Goal: Task Accomplishment & Management: Manage account settings

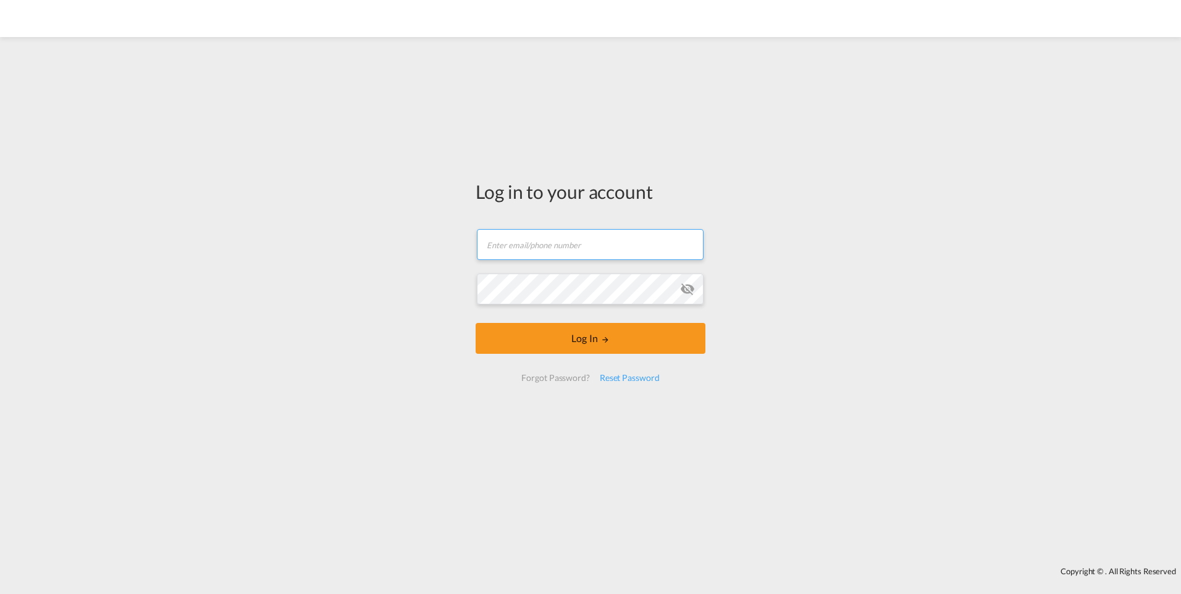
click at [550, 242] on input "text" at bounding box center [590, 244] width 227 height 31
type input "[EMAIL_ADDRESS][DOMAIN_NAME]"
click at [505, 248] on input "[EMAIL_ADDRESS][DOMAIN_NAME]" at bounding box center [590, 244] width 227 height 31
click at [503, 248] on input "[EMAIL_ADDRESS][DOMAIN_NAME]" at bounding box center [590, 244] width 227 height 31
drag, startPoint x: 552, startPoint y: 245, endPoint x: 685, endPoint y: 250, distance: 133.5
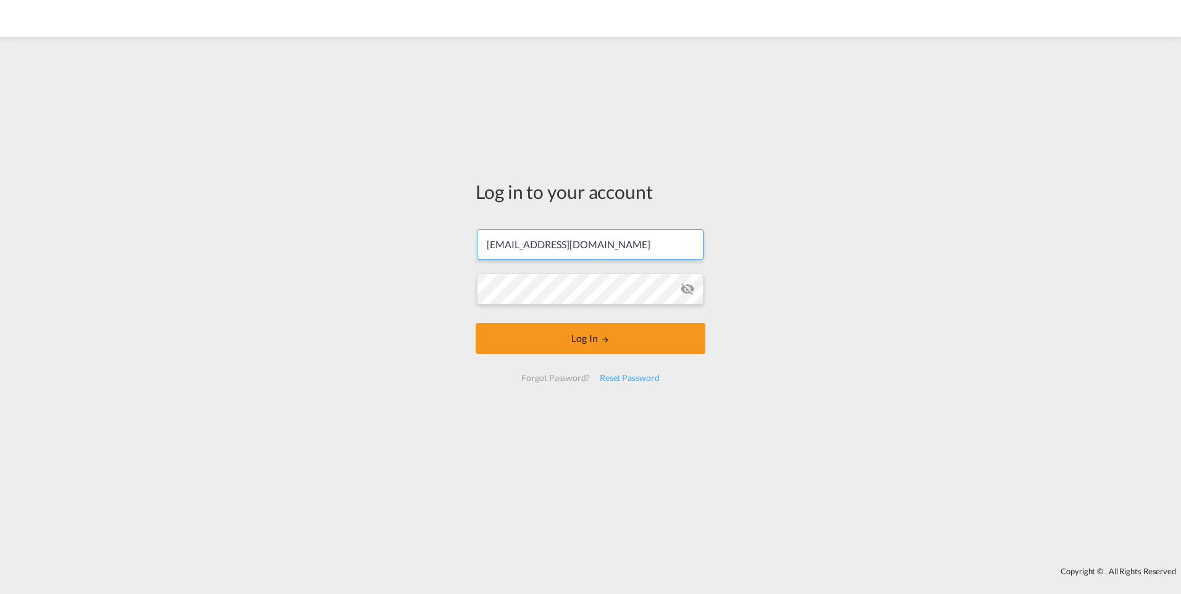
click at [685, 250] on input "[EMAIL_ADDRESS][DOMAIN_NAME]" at bounding box center [590, 244] width 227 height 31
type input "[PERSON_NAME][EMAIL_ADDRESS][PERSON_NAME][DOMAIN_NAME]"
click at [475, 323] on button "Log In" at bounding box center [590, 338] width 230 height 31
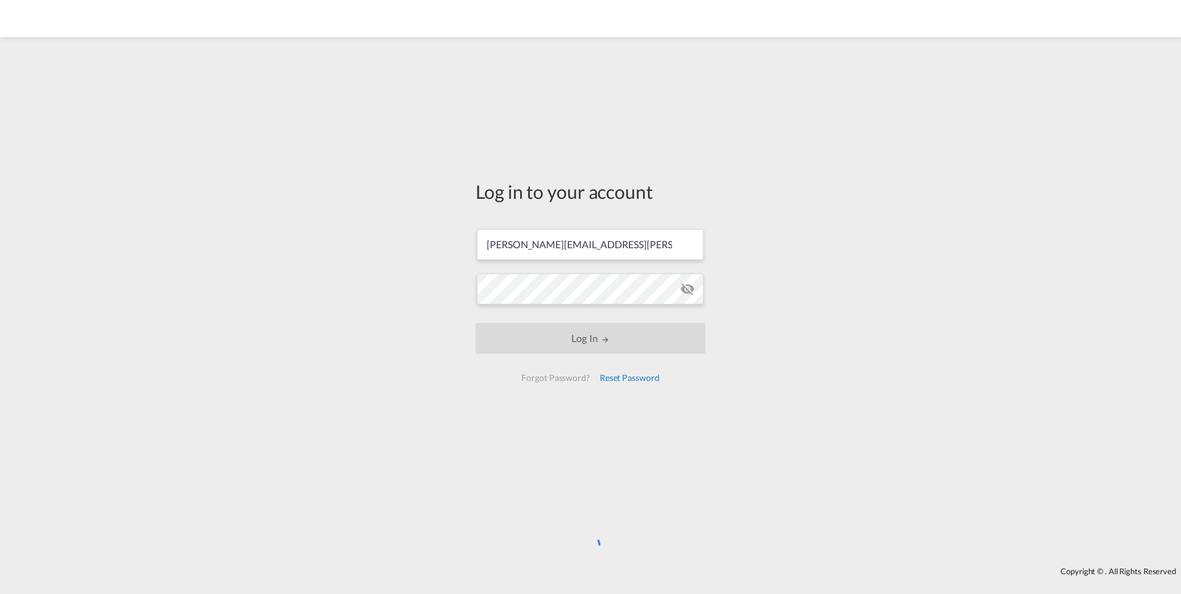
click at [631, 377] on div "Reset Password" at bounding box center [630, 378] width 70 height 22
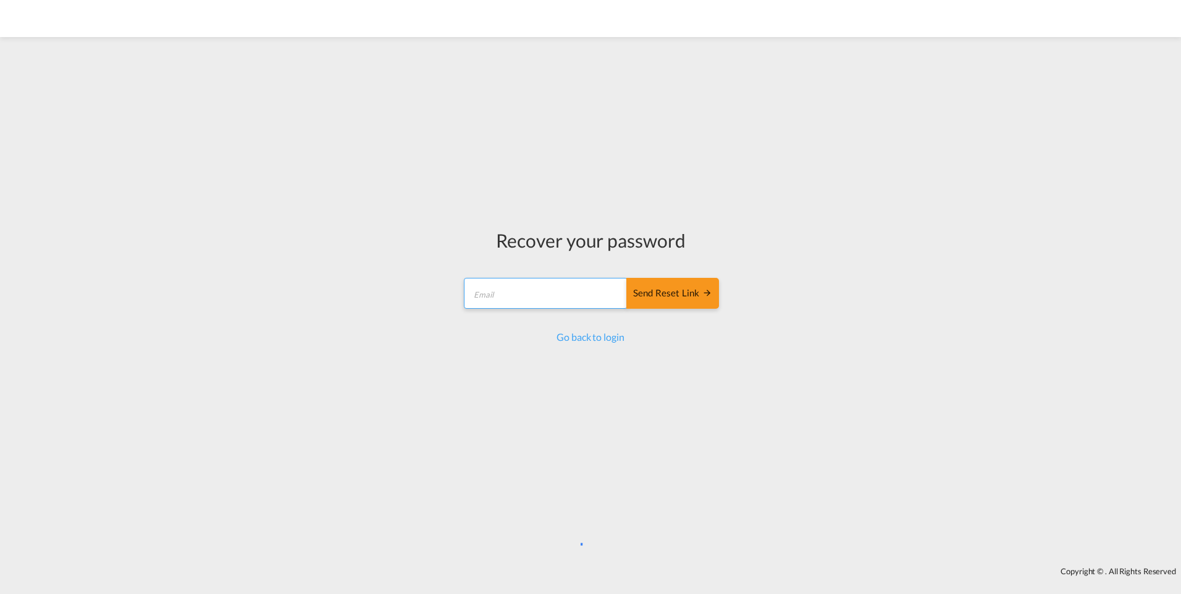
click at [569, 301] on input "email" at bounding box center [546, 293] width 164 height 31
click at [490, 293] on input "[EMAIL_ADDRESS][DOMAIN_NAME]" at bounding box center [546, 293] width 164 height 31
drag, startPoint x: 541, startPoint y: 293, endPoint x: 632, endPoint y: 303, distance: 91.3
click at [632, 303] on div "[PERSON_NAME][EMAIL_ADDRESS][PERSON_NAME][DOMAIN_NAME] Send reset link" at bounding box center [590, 293] width 254 height 31
type input "[PERSON_NAME][EMAIL_ADDRESS][PERSON_NAME][DOMAIN_NAME]"
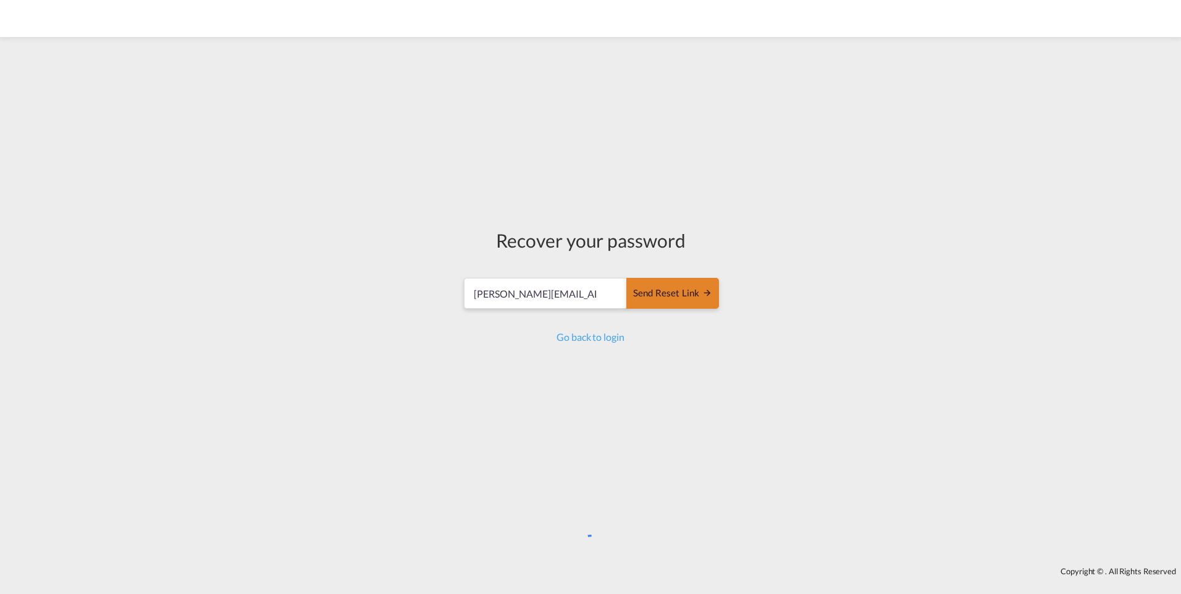
click at [674, 293] on div "Send reset link" at bounding box center [672, 294] width 79 height 14
click at [512, 292] on input "[PERSON_NAME][EMAIL_ADDRESS][PERSON_NAME][DOMAIN_NAME]" at bounding box center [546, 293] width 164 height 31
type input "[PERSON_NAME][EMAIL_ADDRESS][PERSON_NAME][DOMAIN_NAME]"
click at [666, 298] on div "Send reset link" at bounding box center [672, 294] width 79 height 14
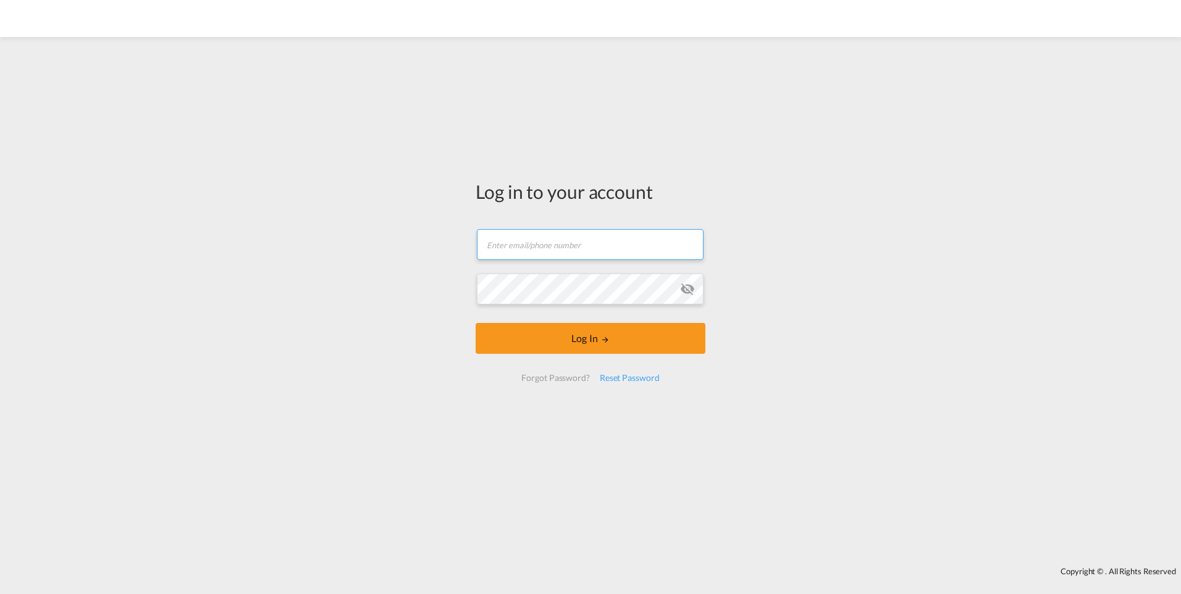
click at [545, 250] on input "text" at bounding box center [590, 244] width 227 height 31
type input "[PERSON_NAME][EMAIL_ADDRESS][PERSON_NAME][DOMAIN_NAME]"
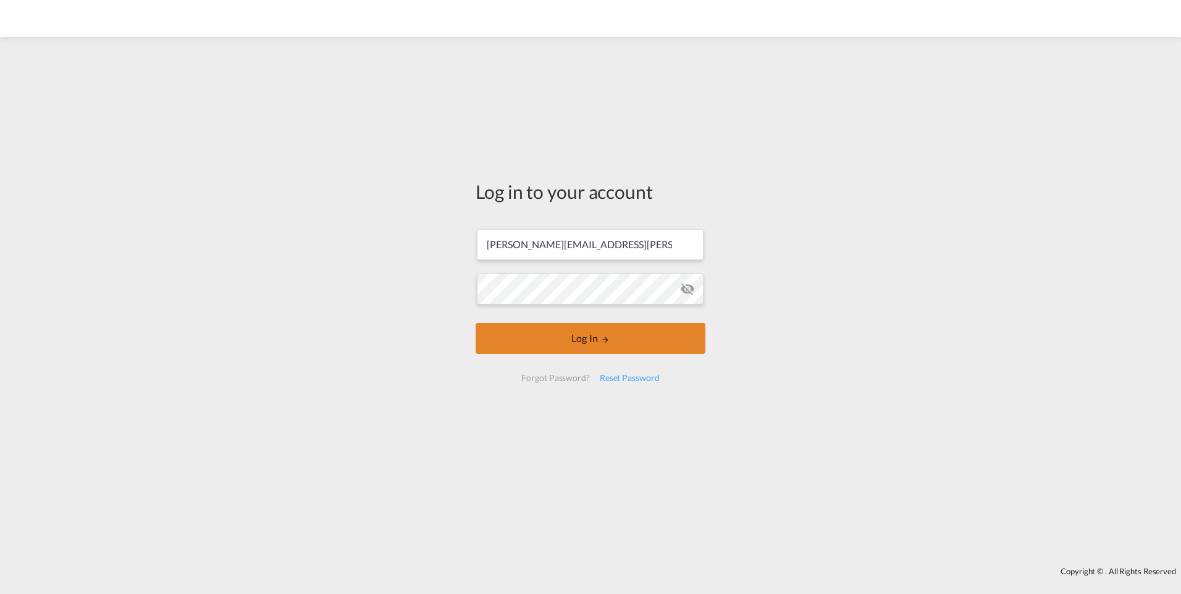
click at [604, 337] on md-icon "LOGIN" at bounding box center [605, 339] width 9 height 9
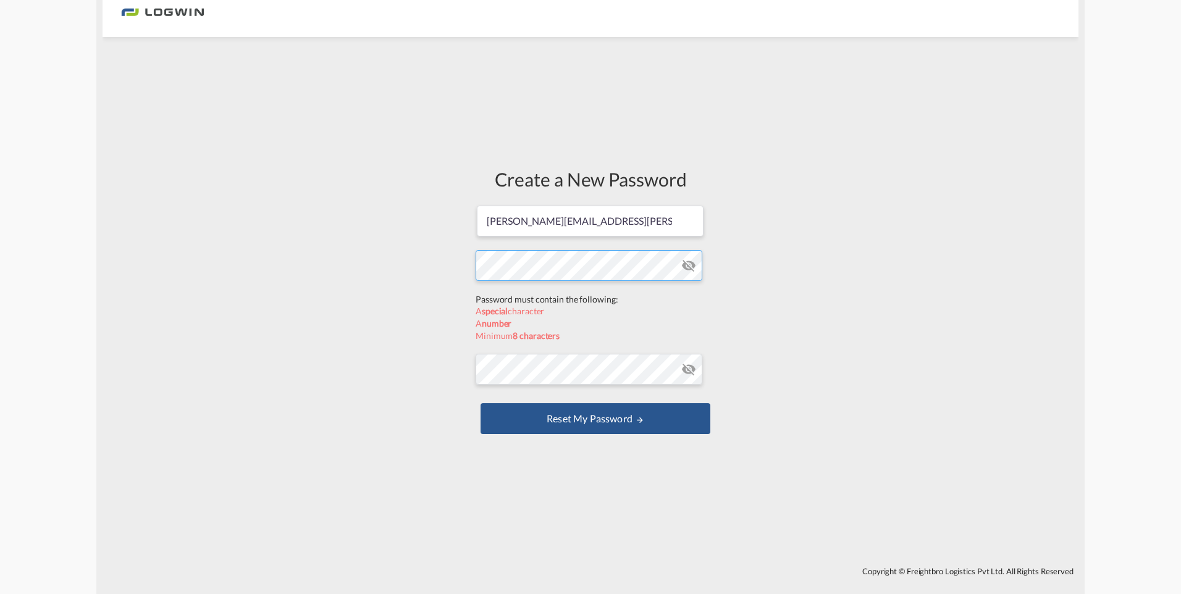
click at [564, 296] on form "[PERSON_NAME][EMAIL_ADDRESS][PERSON_NAME][DOMAIN_NAME] Password must contain th…" at bounding box center [590, 320] width 230 height 233
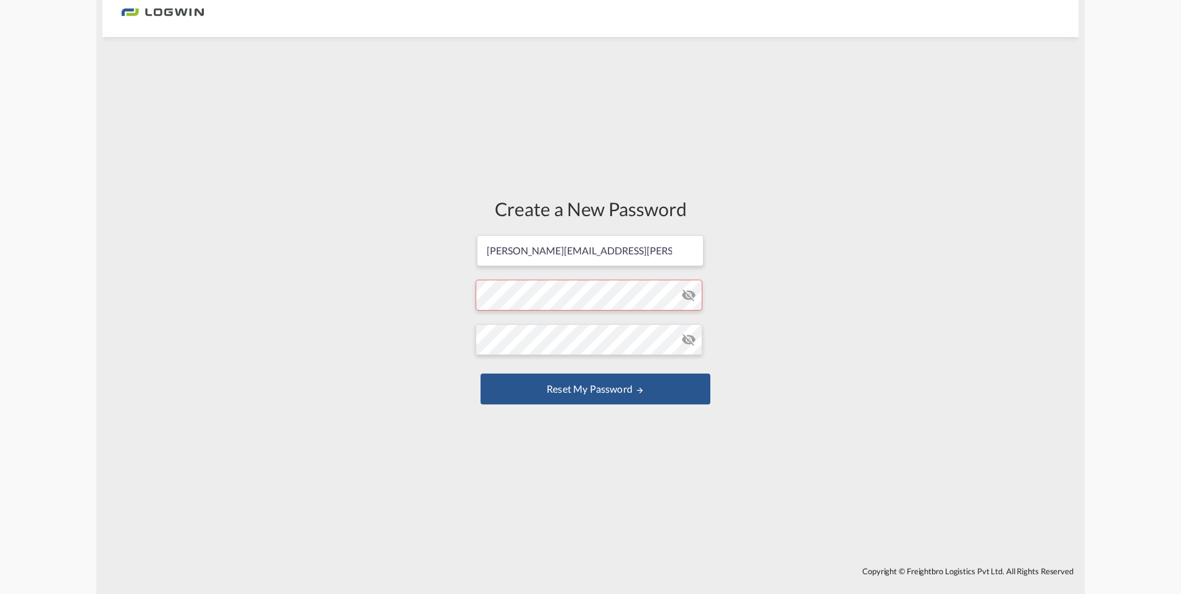
click at [585, 303] on form "[PERSON_NAME][EMAIL_ADDRESS][PERSON_NAME][DOMAIN_NAME] Password must contain th…" at bounding box center [590, 321] width 230 height 174
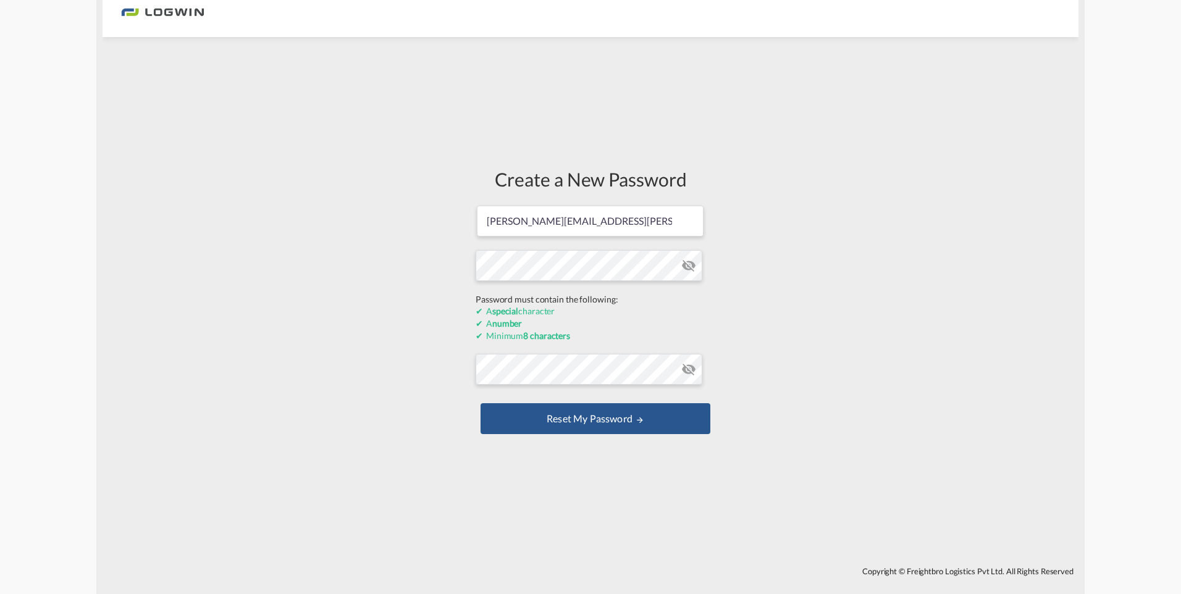
click at [689, 264] on form "[PERSON_NAME][EMAIL_ADDRESS][PERSON_NAME][DOMAIN_NAME] Password must contain th…" at bounding box center [590, 320] width 230 height 233
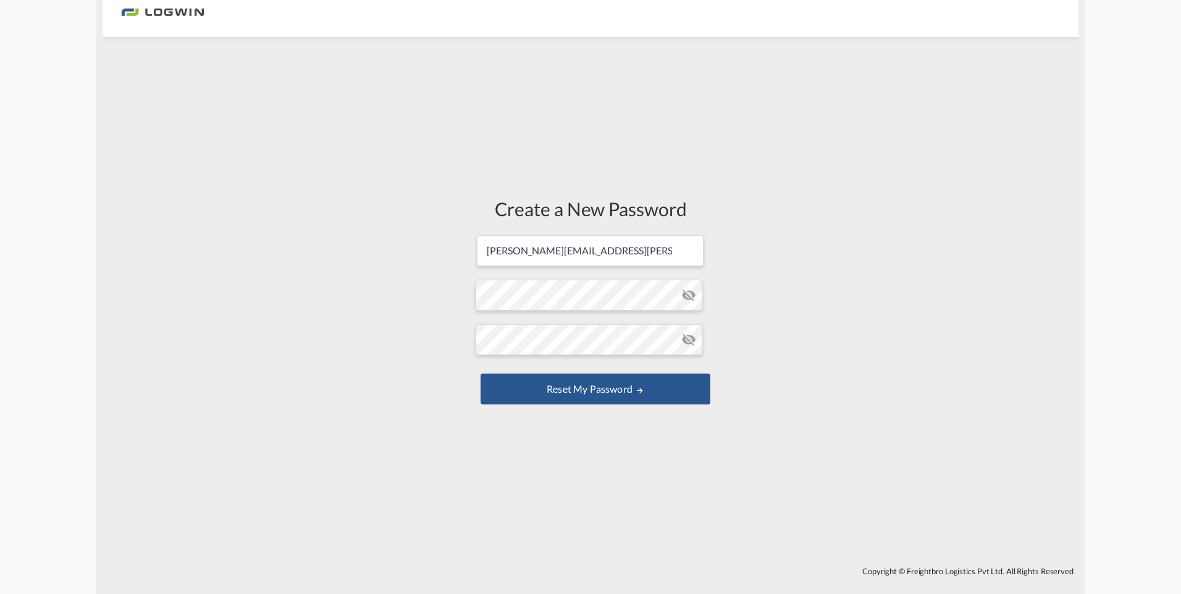
click at [692, 288] on md-icon "icon-eye-off" at bounding box center [688, 295] width 15 height 15
click at [693, 341] on md-icon "icon-eye-off" at bounding box center [688, 339] width 15 height 15
click at [587, 393] on button "Reset my password" at bounding box center [595, 389] width 230 height 31
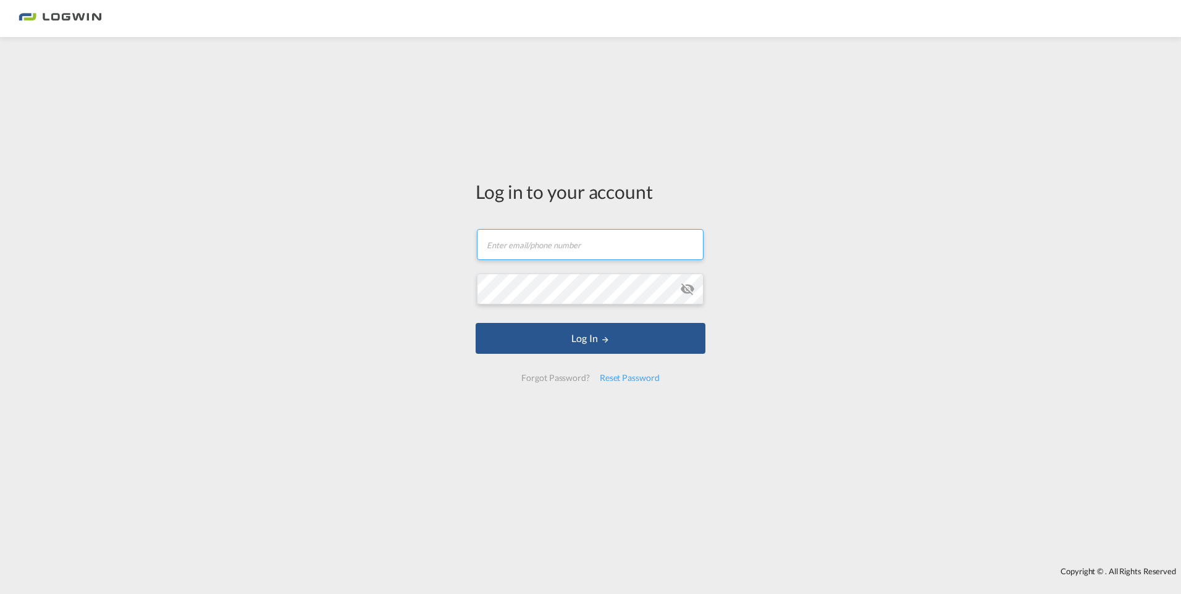
type input "[PERSON_NAME][EMAIL_ADDRESS][PERSON_NAME][DOMAIN_NAME]"
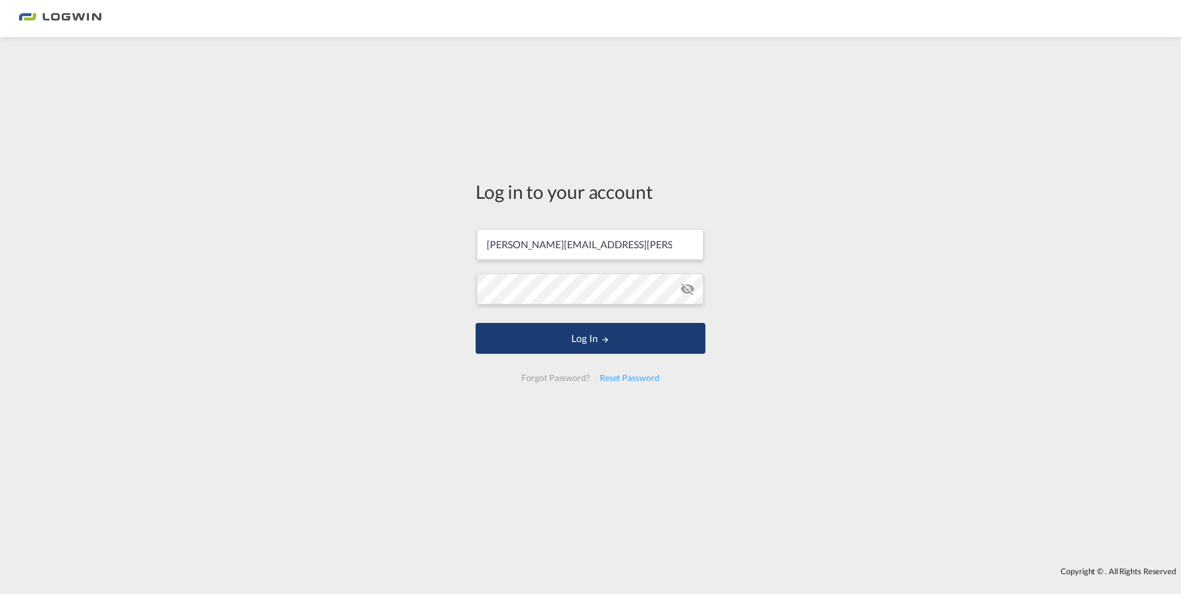
click at [575, 341] on button "Log In" at bounding box center [590, 338] width 230 height 31
